Goal: Task Accomplishment & Management: Complete application form

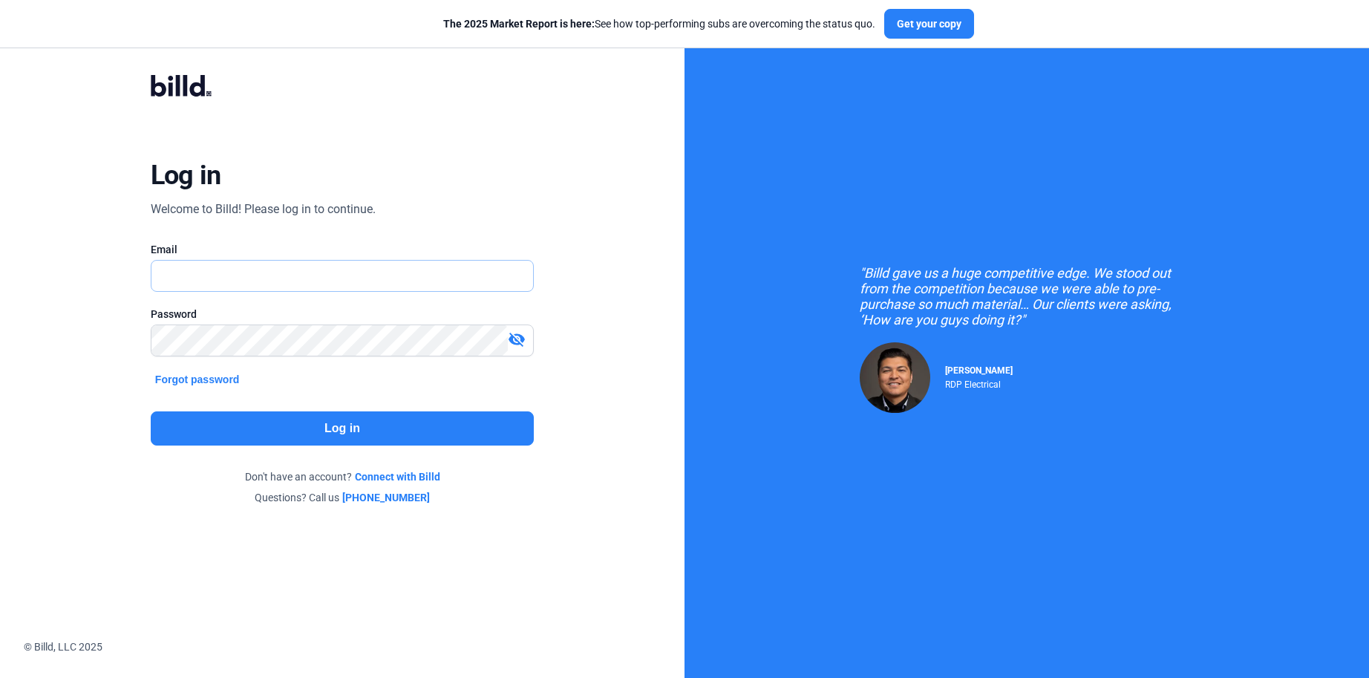
click at [324, 278] on input "text" at bounding box center [342, 276] width 382 height 30
type input "[PERSON_NAME][EMAIL_ADDRESS][DOMAIN_NAME]"
click at [340, 417] on button "Log in" at bounding box center [342, 428] width 383 height 34
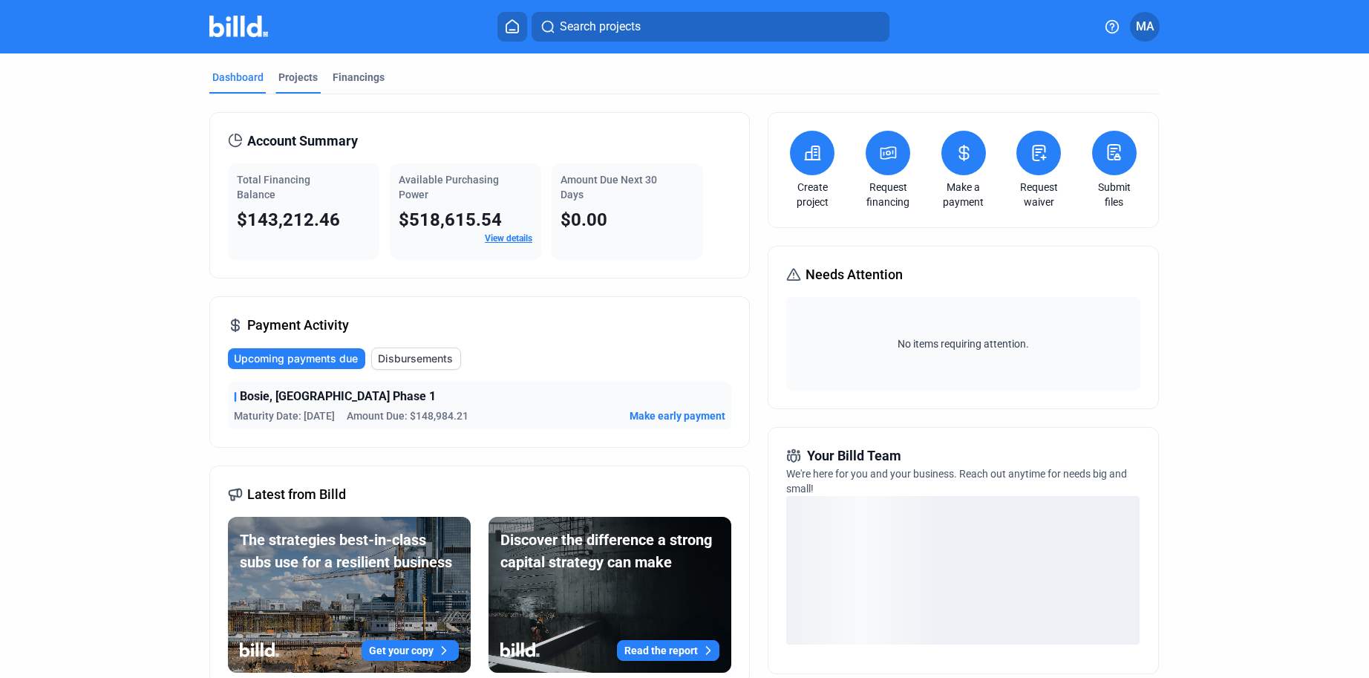
click at [291, 71] on div "Projects" at bounding box center [297, 77] width 39 height 15
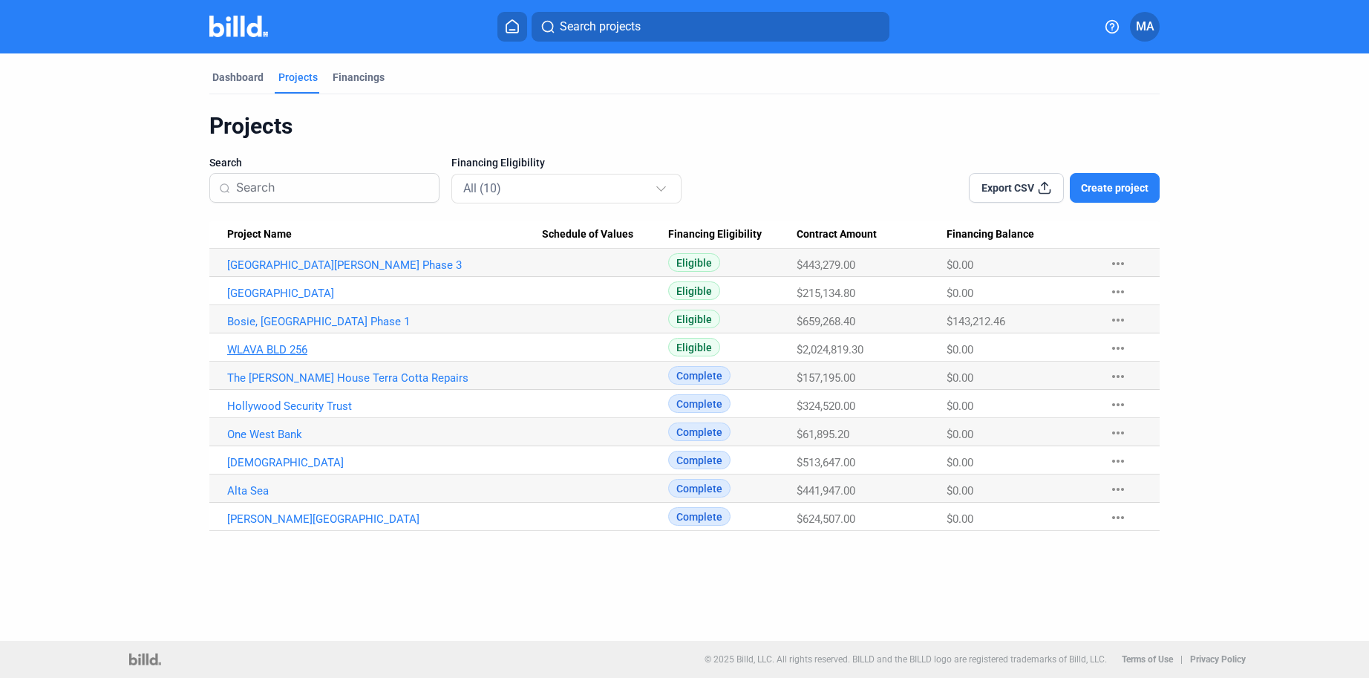
click at [279, 350] on link "WLAVA BLD 256" at bounding box center [384, 349] width 315 height 13
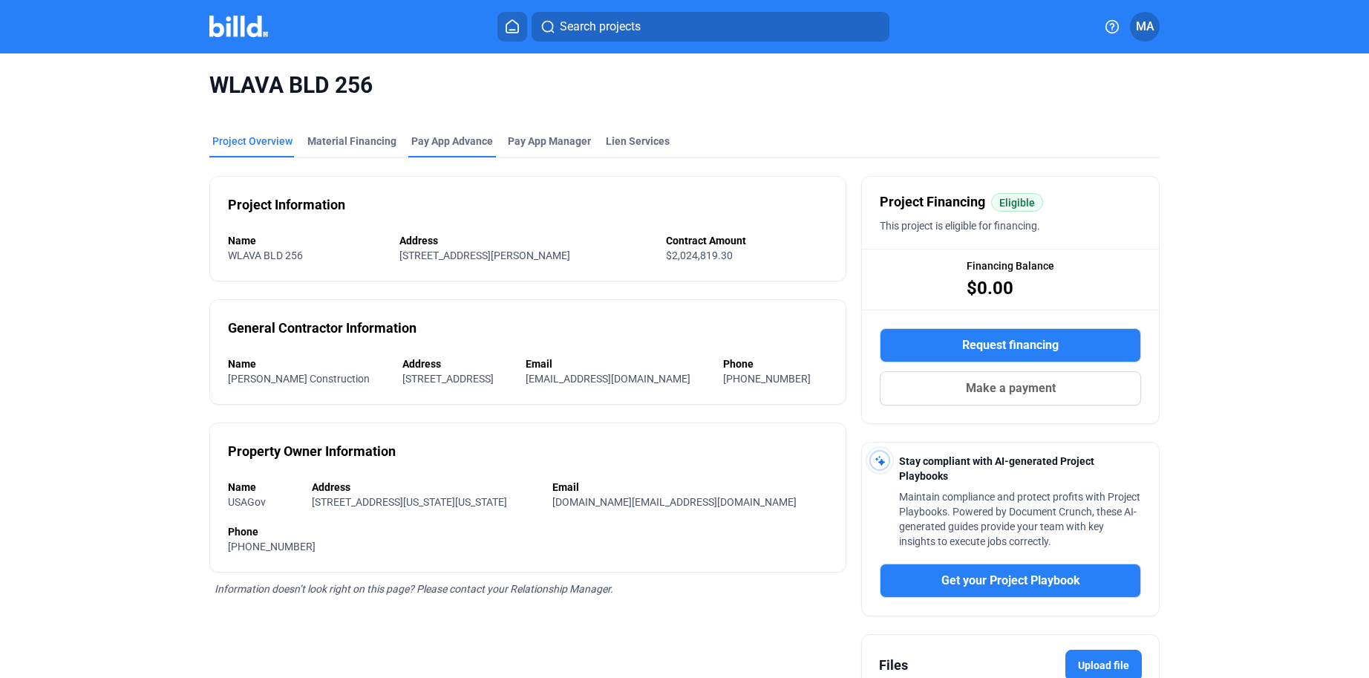
click at [455, 138] on div "Pay App Advance" at bounding box center [452, 141] width 82 height 15
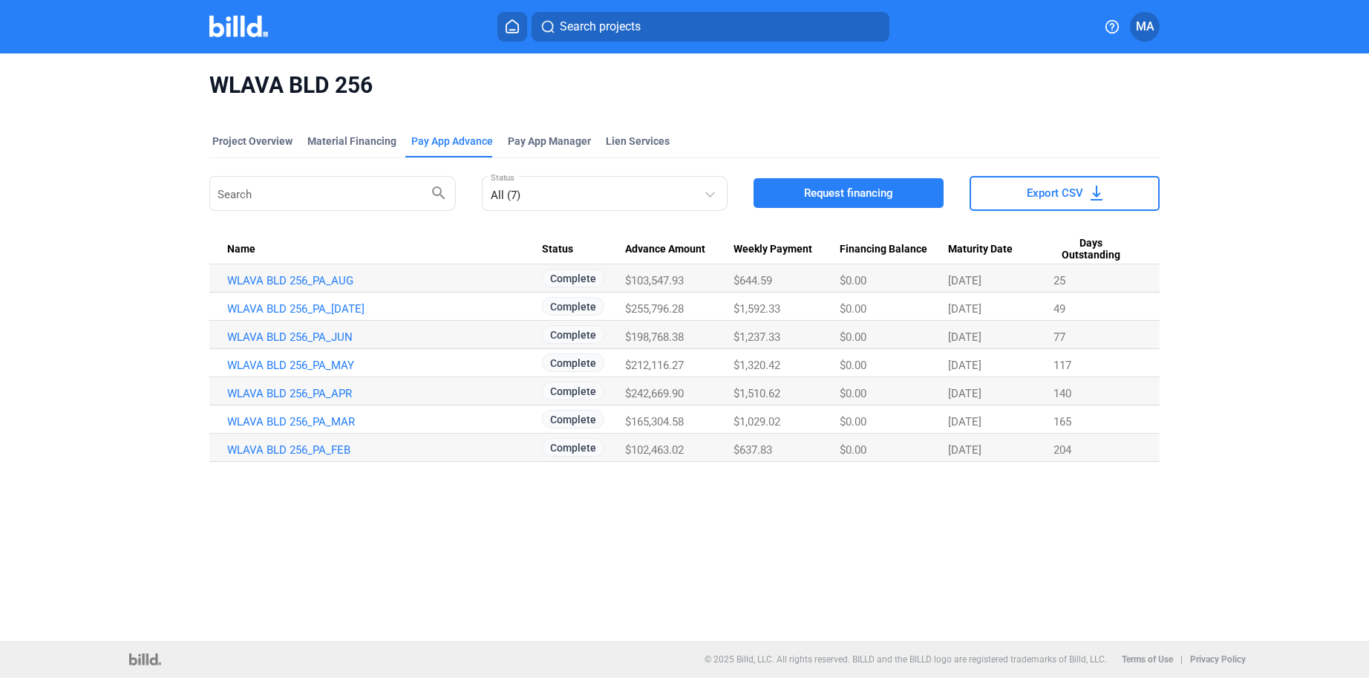
click at [832, 193] on span "Request financing" at bounding box center [848, 193] width 89 height 15
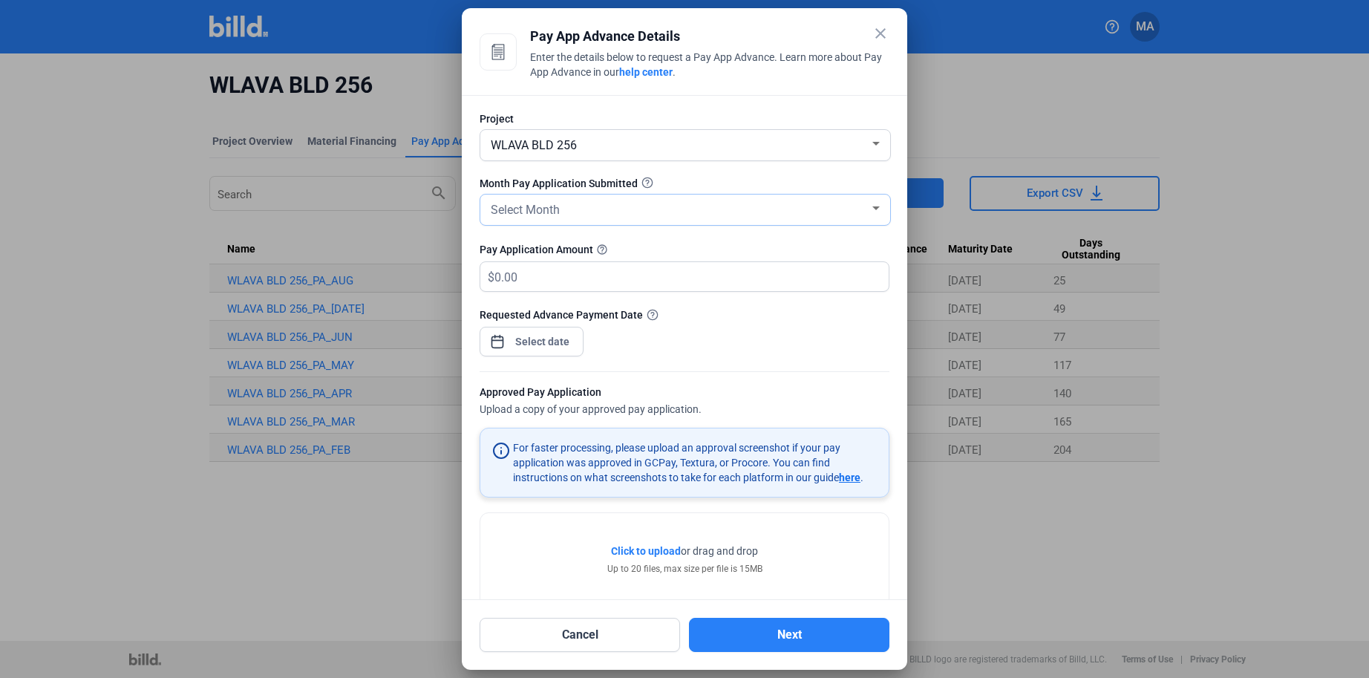
click at [592, 202] on div "Select Month" at bounding box center [679, 208] width 382 height 21
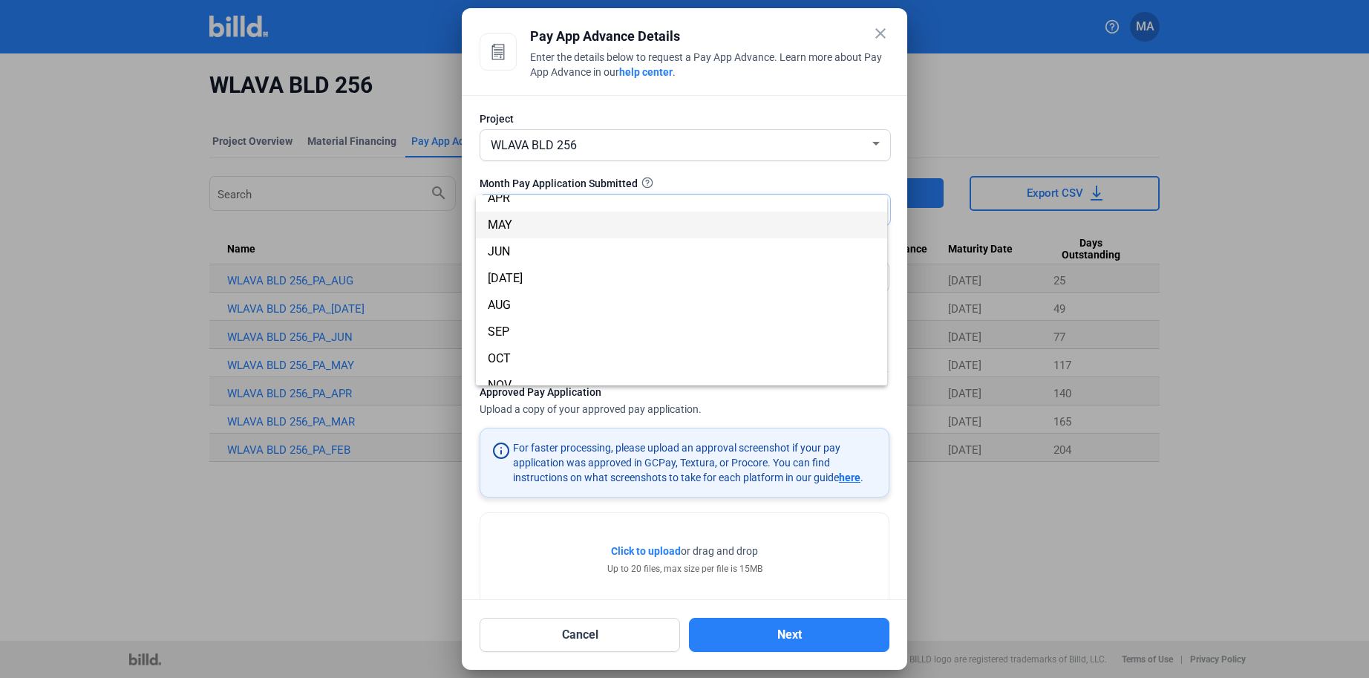
scroll to position [131, 0]
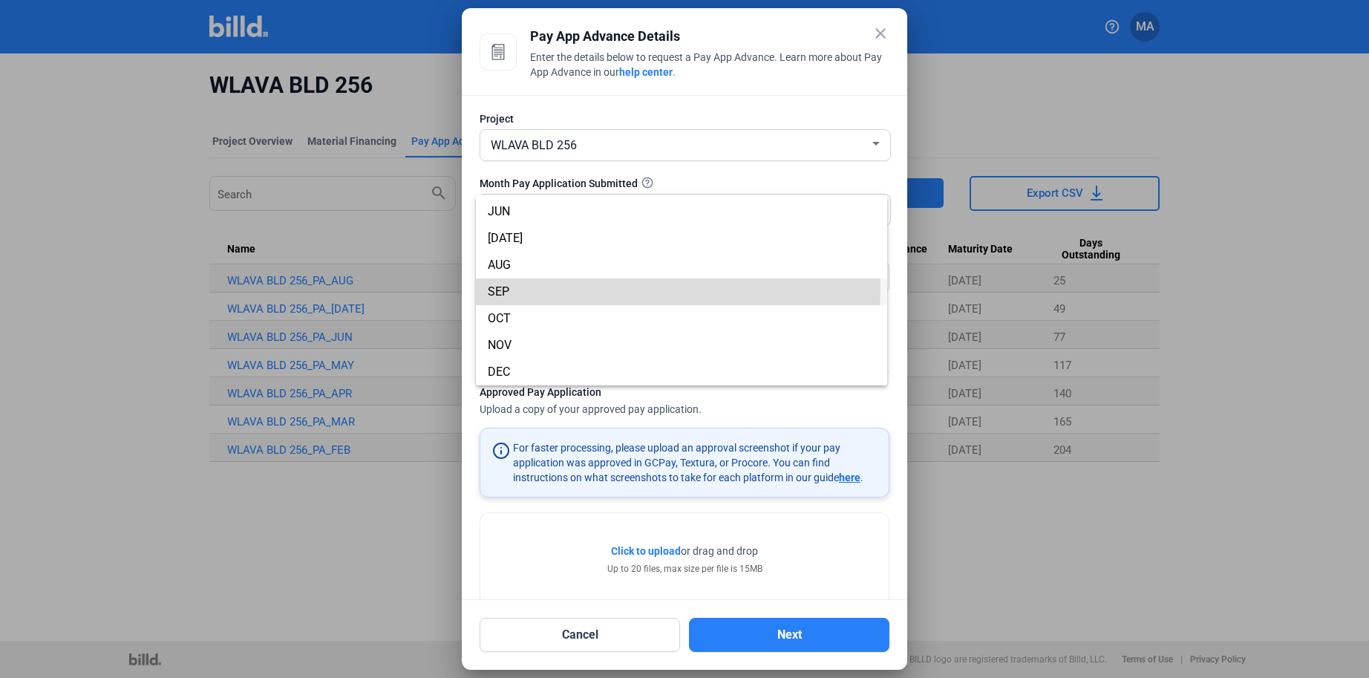
click at [522, 285] on span "SEP" at bounding box center [682, 291] width 388 height 27
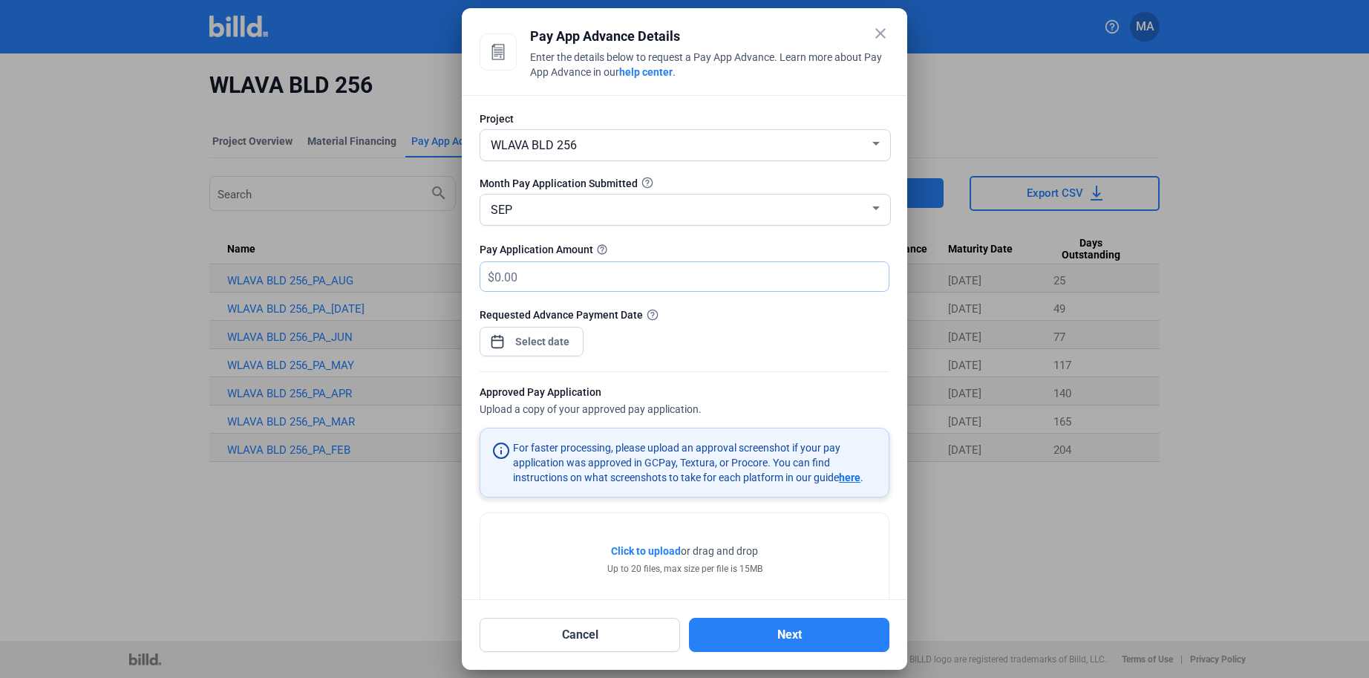
click at [532, 273] on input "text" at bounding box center [682, 276] width 377 height 29
type input "82,128.17"
click at [568, 337] on div "close Pay App Advance Details Enter the details below to request a Pay App Adva…" at bounding box center [684, 339] width 1369 height 678
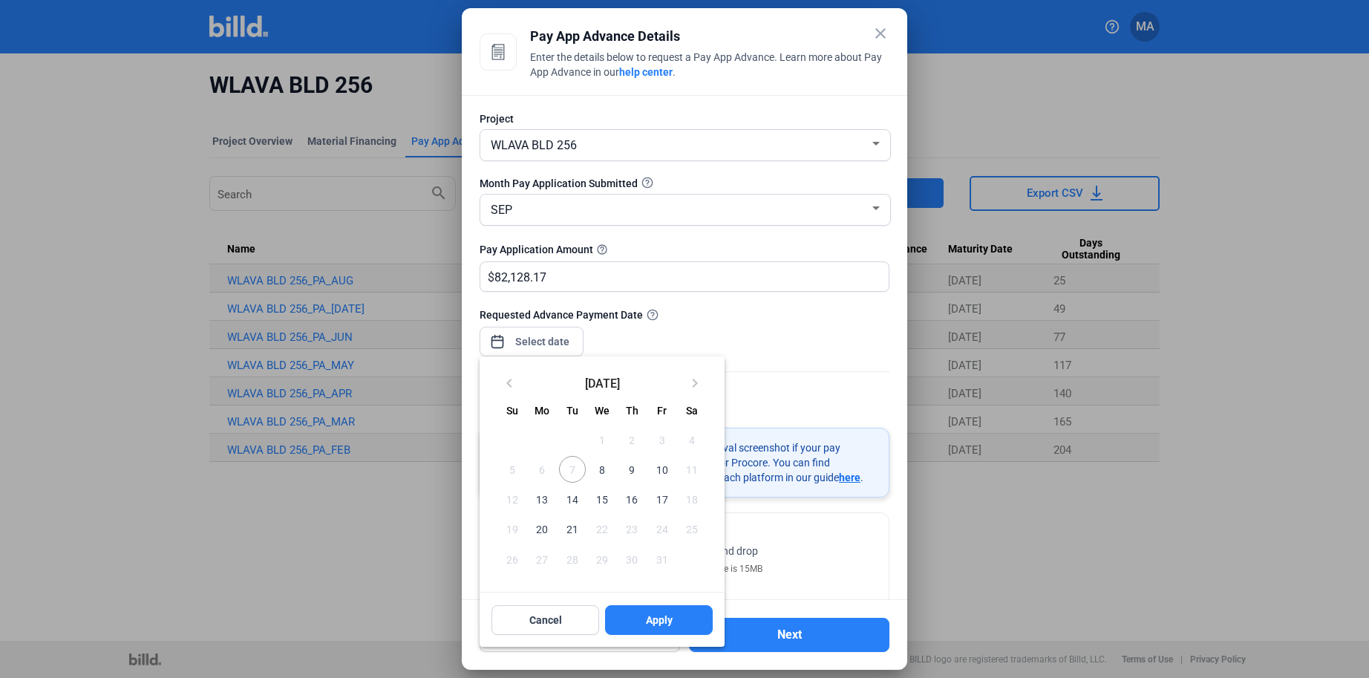
click at [659, 470] on span "10" at bounding box center [661, 469] width 27 height 27
click at [665, 627] on span "Apply" at bounding box center [659, 620] width 27 height 15
type input "[DATE]"
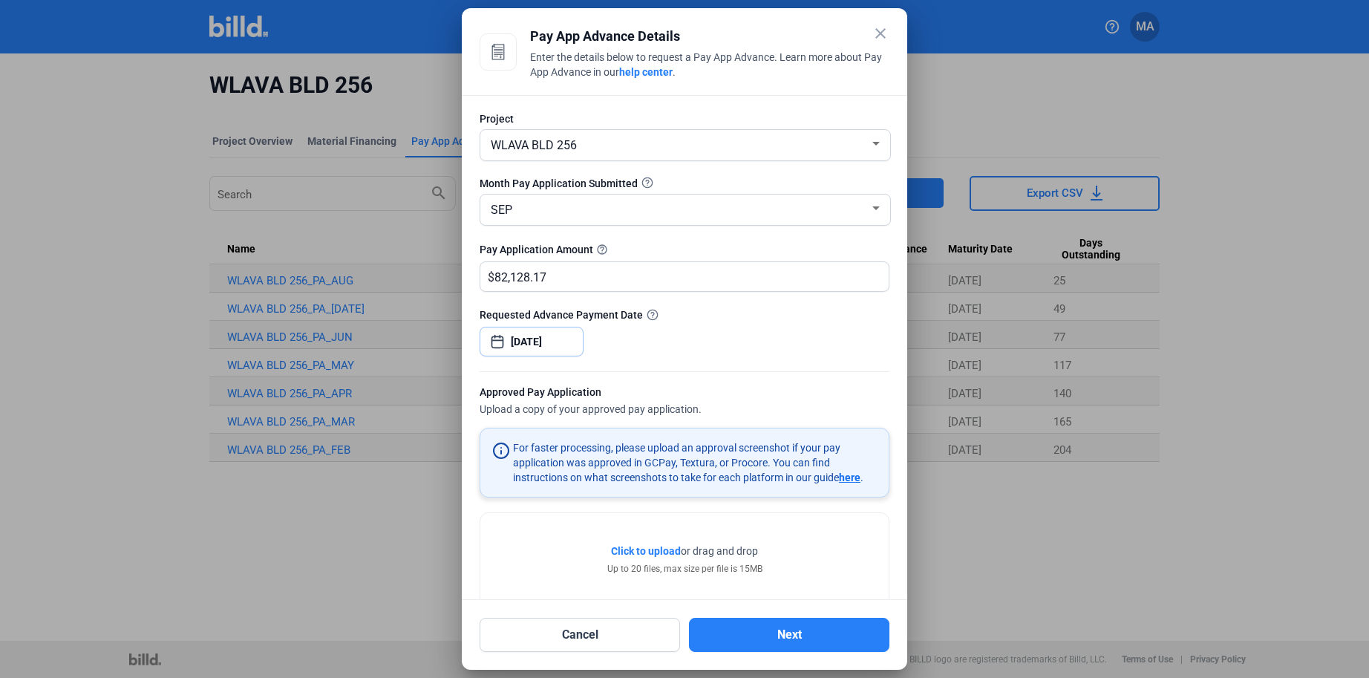
scroll to position [32, 0]
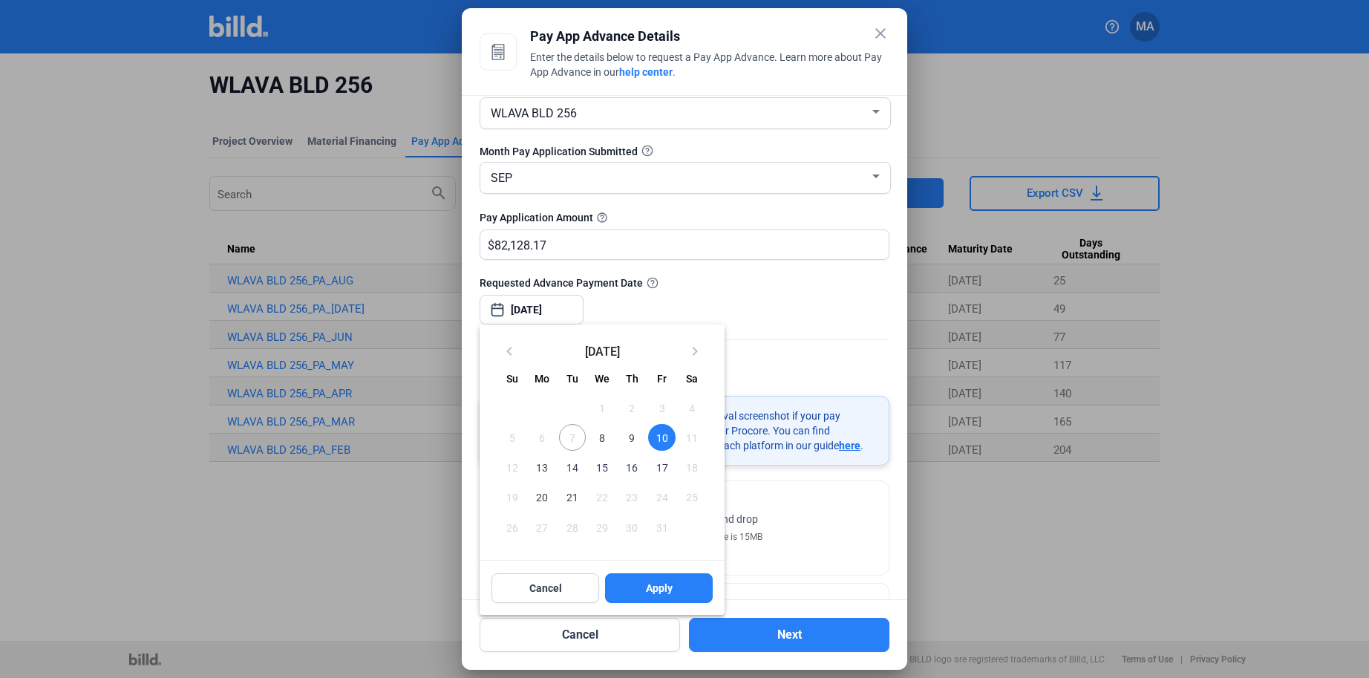
click at [835, 365] on div at bounding box center [684, 339] width 1369 height 678
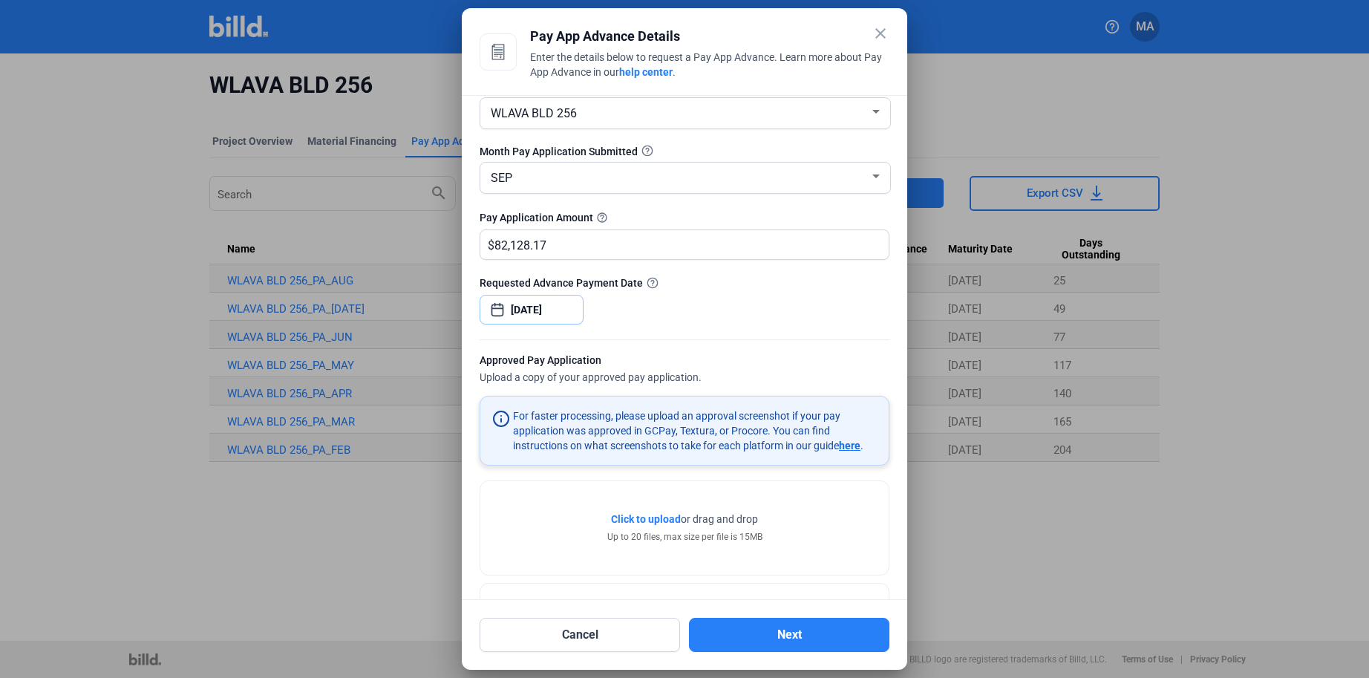
scroll to position [87, 0]
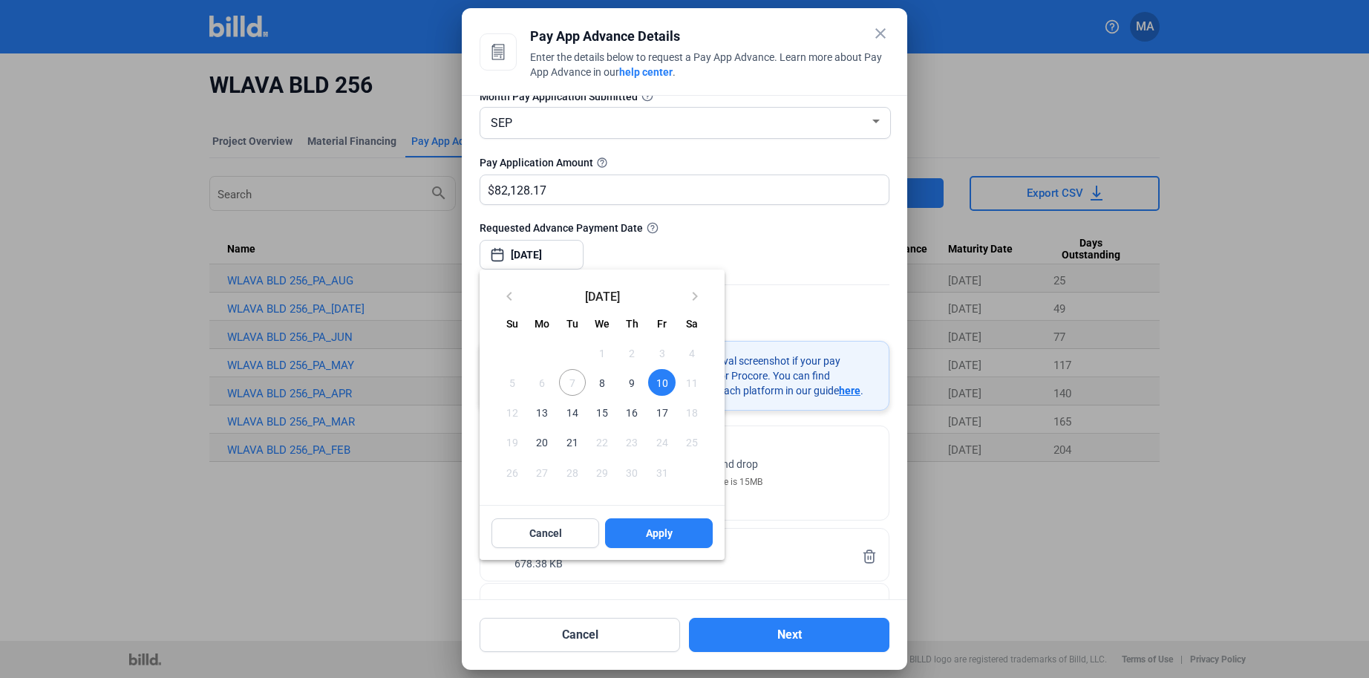
click at [818, 284] on div at bounding box center [684, 339] width 1369 height 678
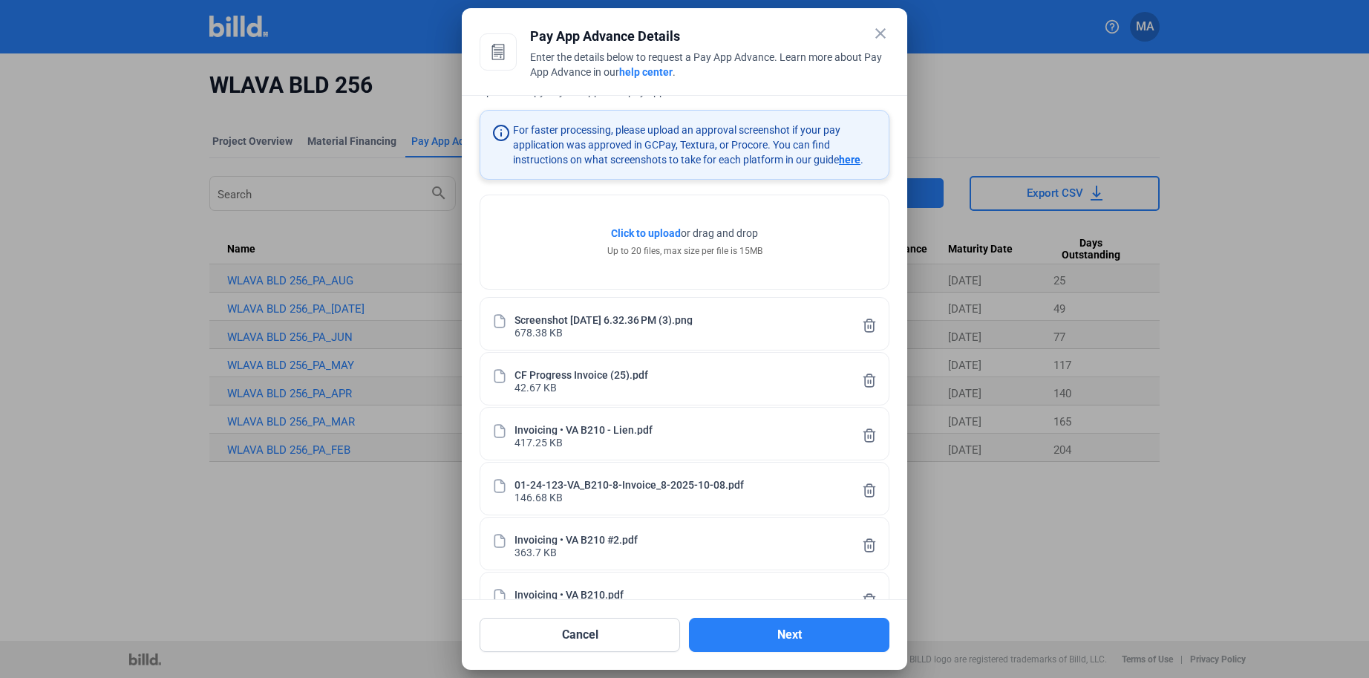
scroll to position [362, 0]
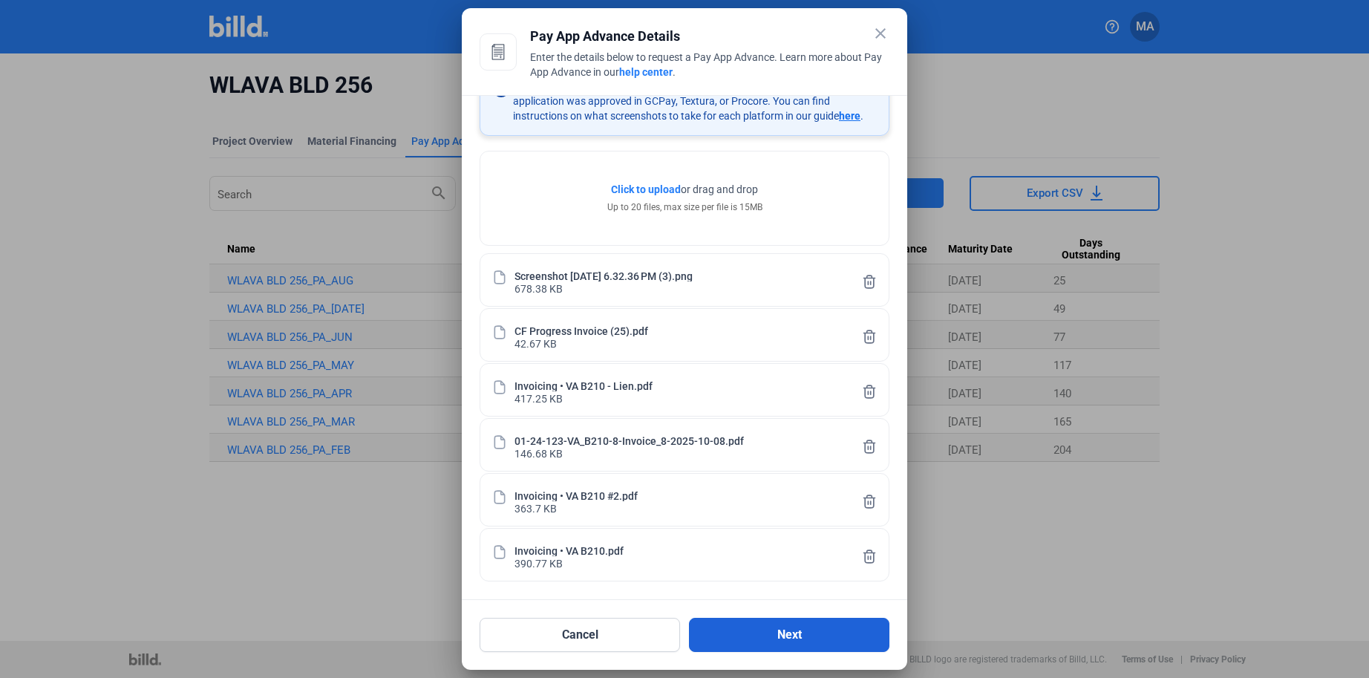
click at [769, 643] on button "Next" at bounding box center [789, 635] width 200 height 34
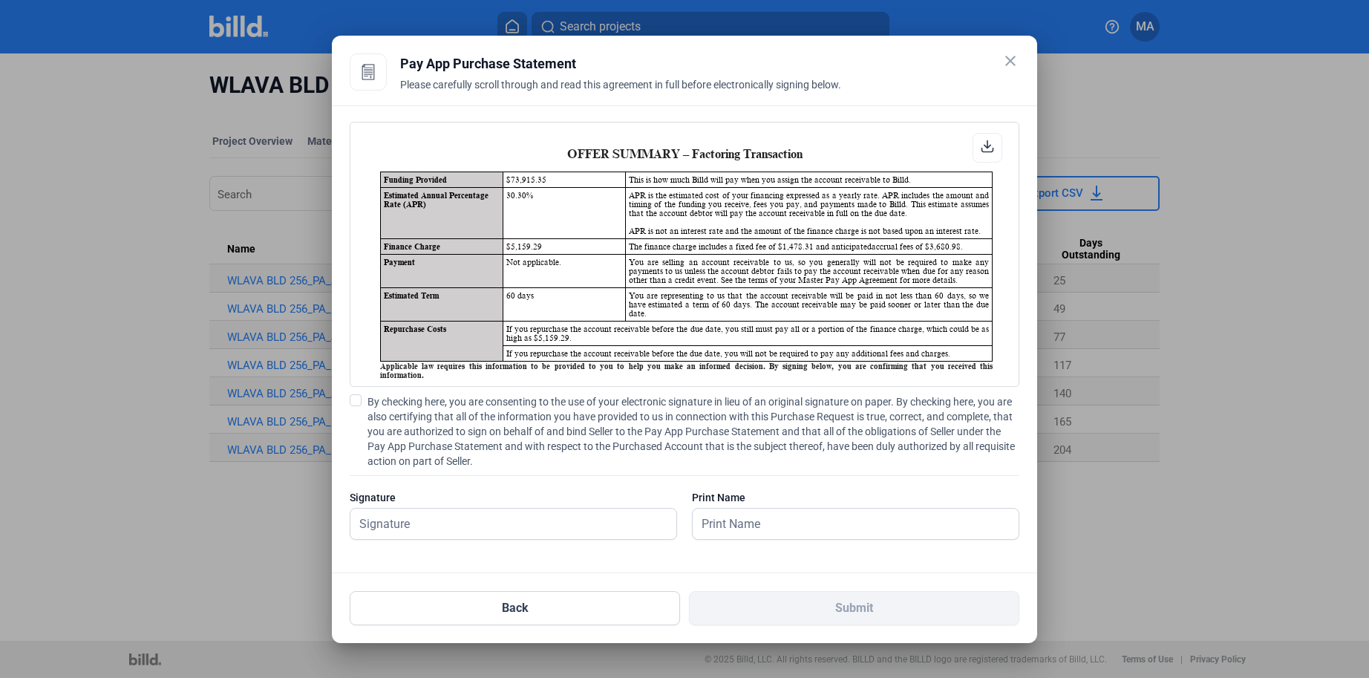
scroll to position [1, 0]
click at [356, 399] on span at bounding box center [356, 400] width 12 height 12
click at [0, 0] on input "By checking here, you are consenting to the use of your electronic signature in…" at bounding box center [0, 0] width 0 height 0
click at [481, 532] on input "text" at bounding box center [505, 524] width 310 height 30
click at [460, 514] on input "text" at bounding box center [513, 524] width 326 height 30
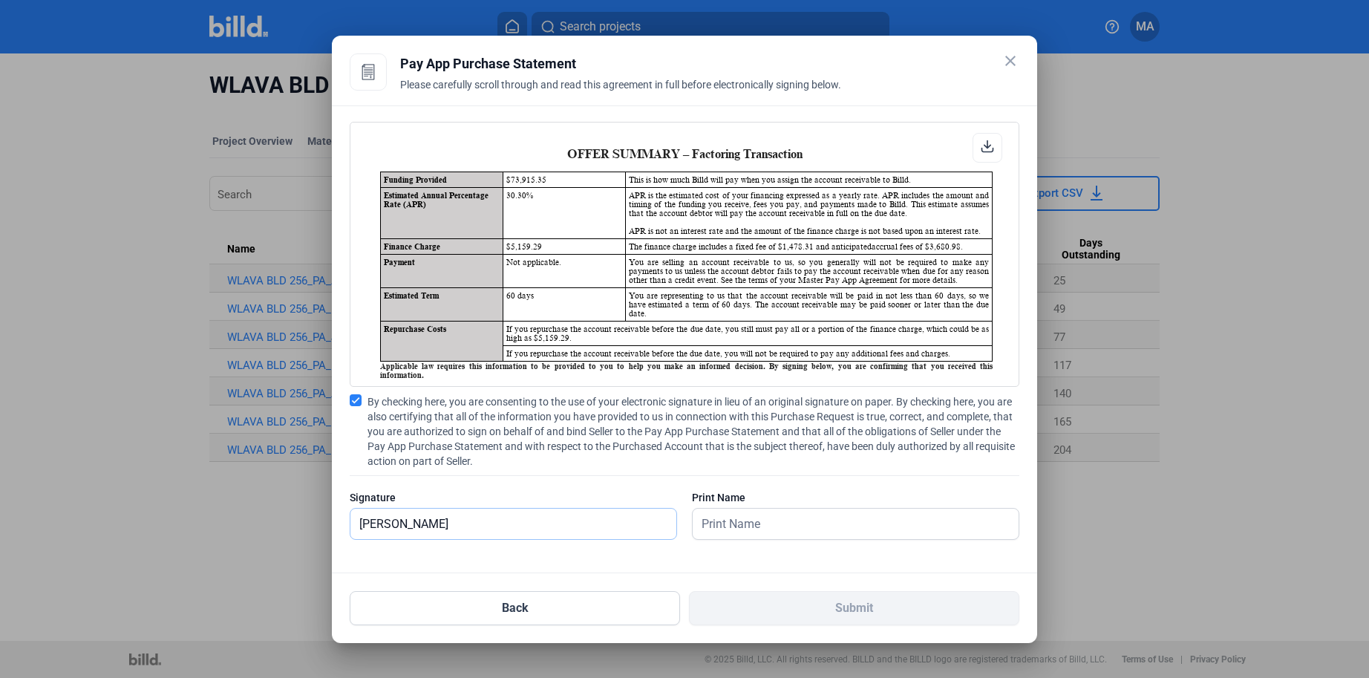
type input "[PERSON_NAME]"
click at [748, 515] on input "text" at bounding box center [848, 524] width 310 height 30
type input "[PERSON_NAME]"
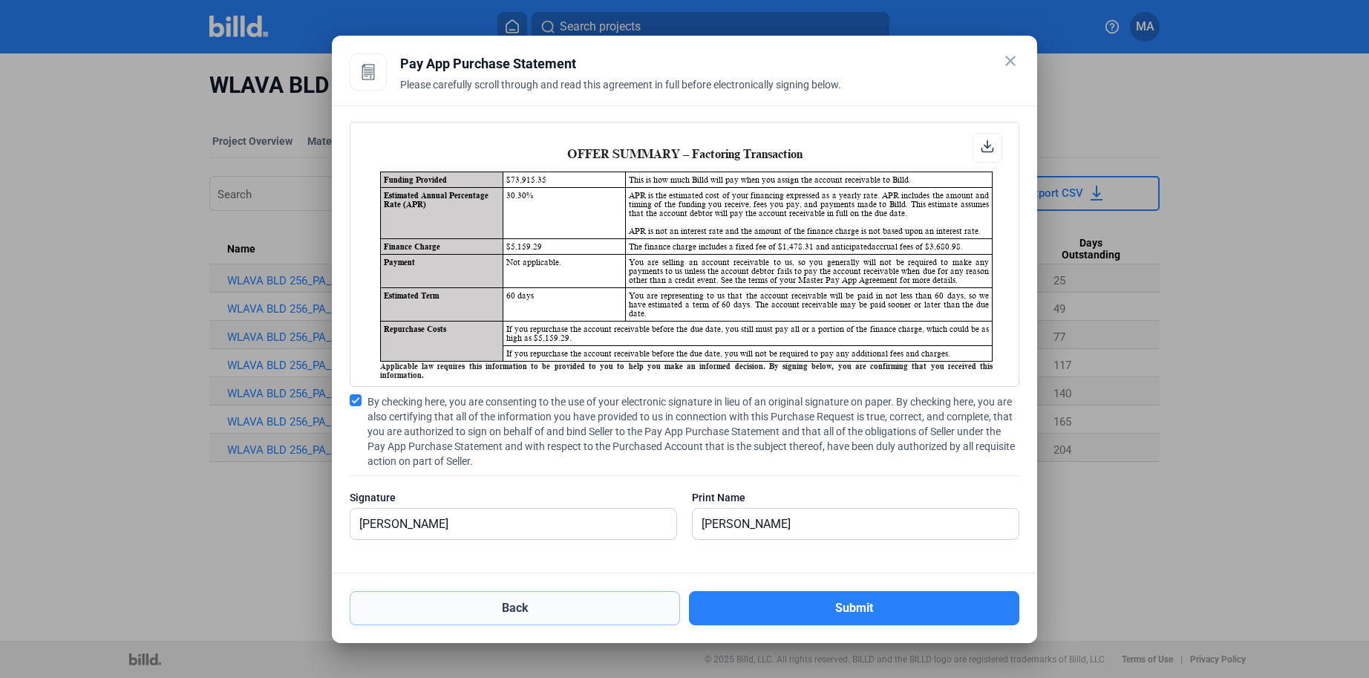
click at [534, 609] on button "Back" at bounding box center [515, 608] width 330 height 34
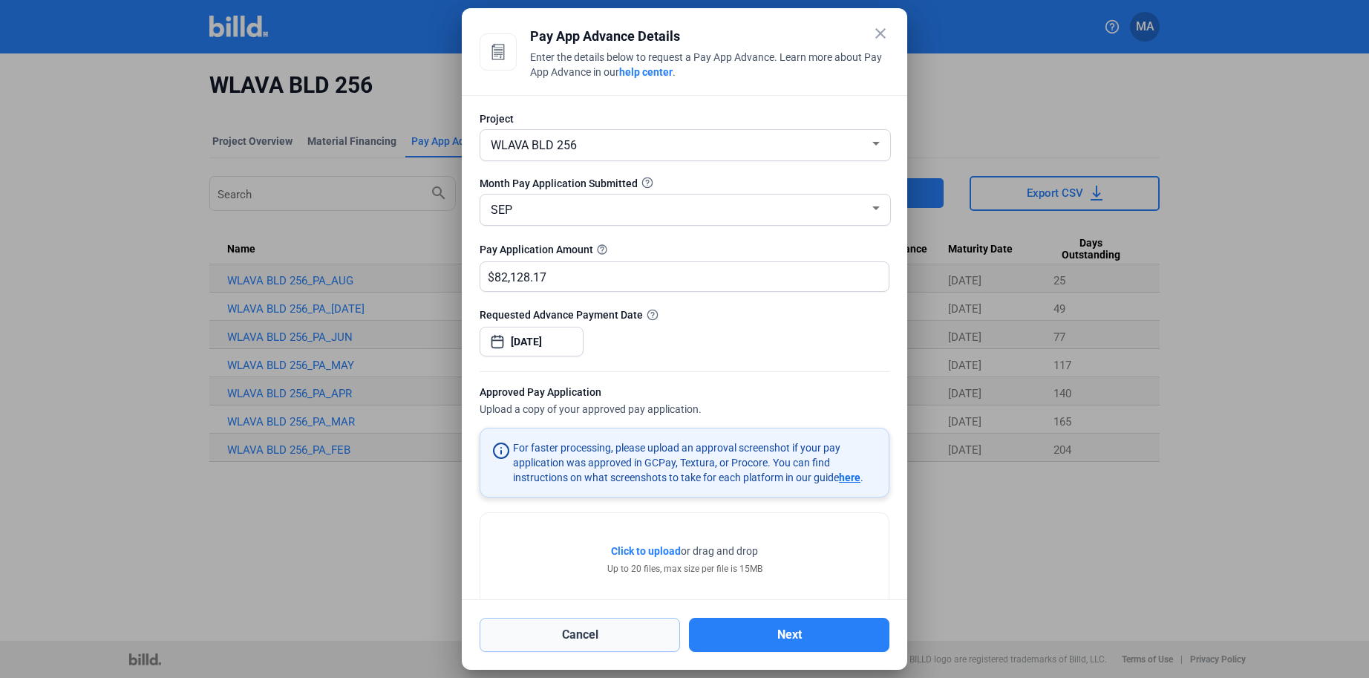
click at [618, 638] on button "Cancel" at bounding box center [580, 635] width 200 height 34
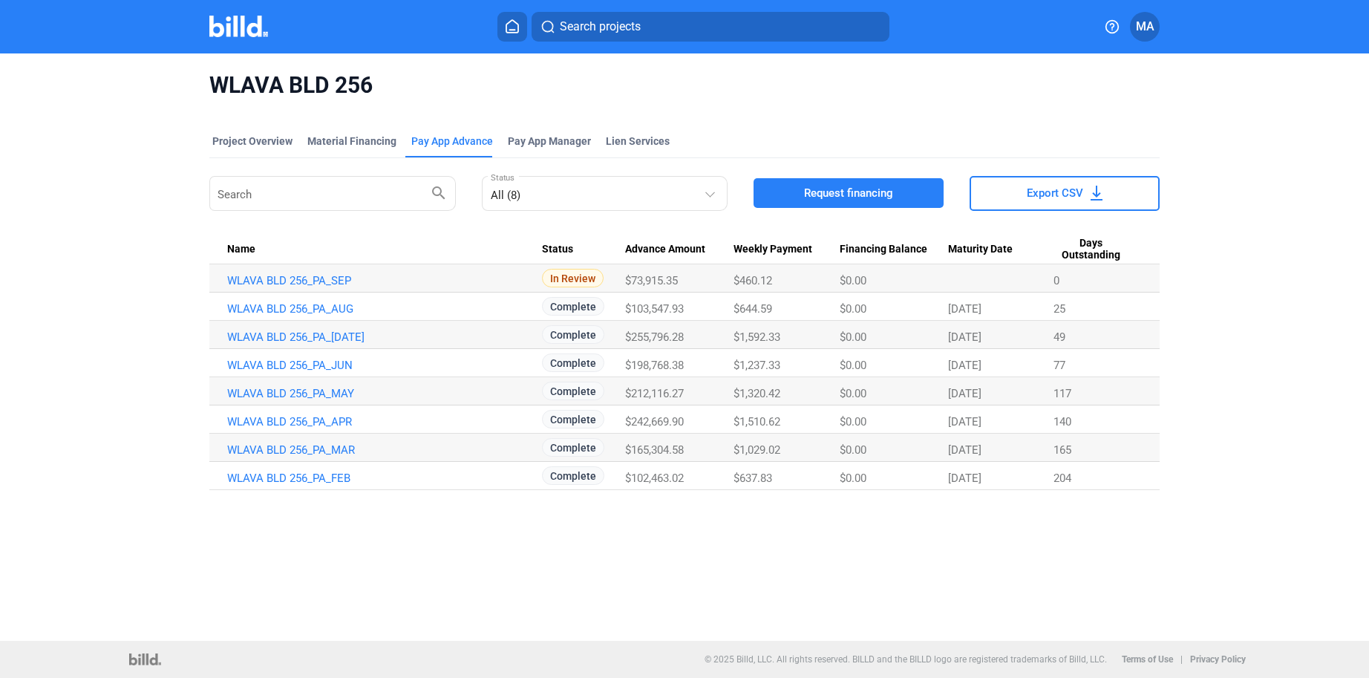
click at [254, 125] on mat-tab-group "Project Overview Material Financing Pay App Advance Pay App Manager Lien Servic…" at bounding box center [684, 303] width 950 height 373
click at [244, 142] on div "Project Overview" at bounding box center [252, 141] width 80 height 15
